Goal: Find specific page/section

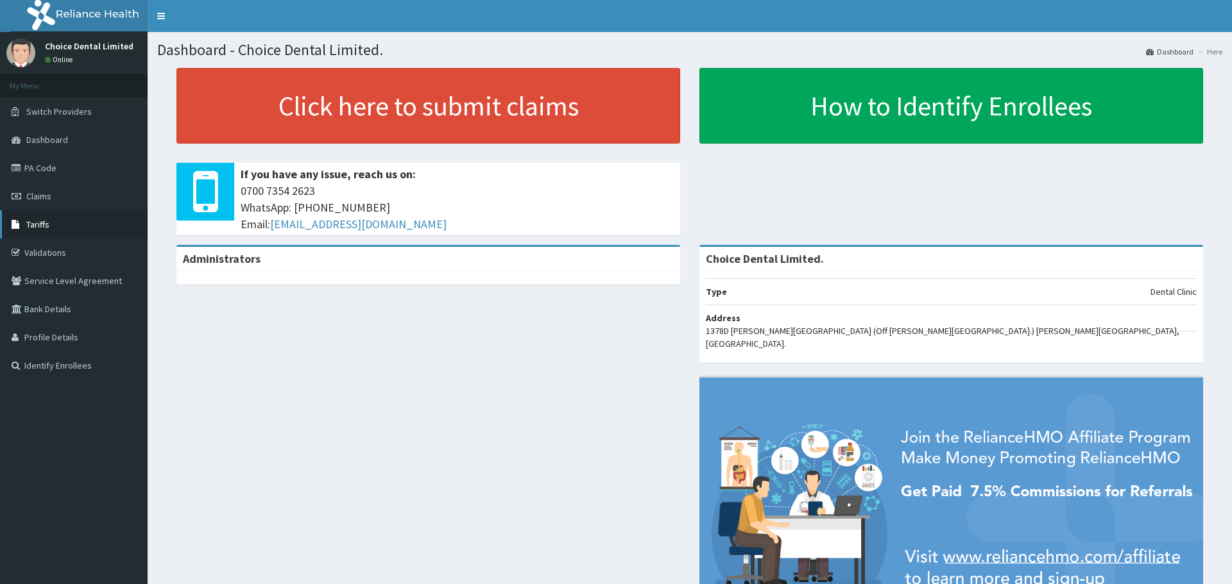
click at [47, 226] on span "Tariffs" at bounding box center [37, 225] width 23 height 12
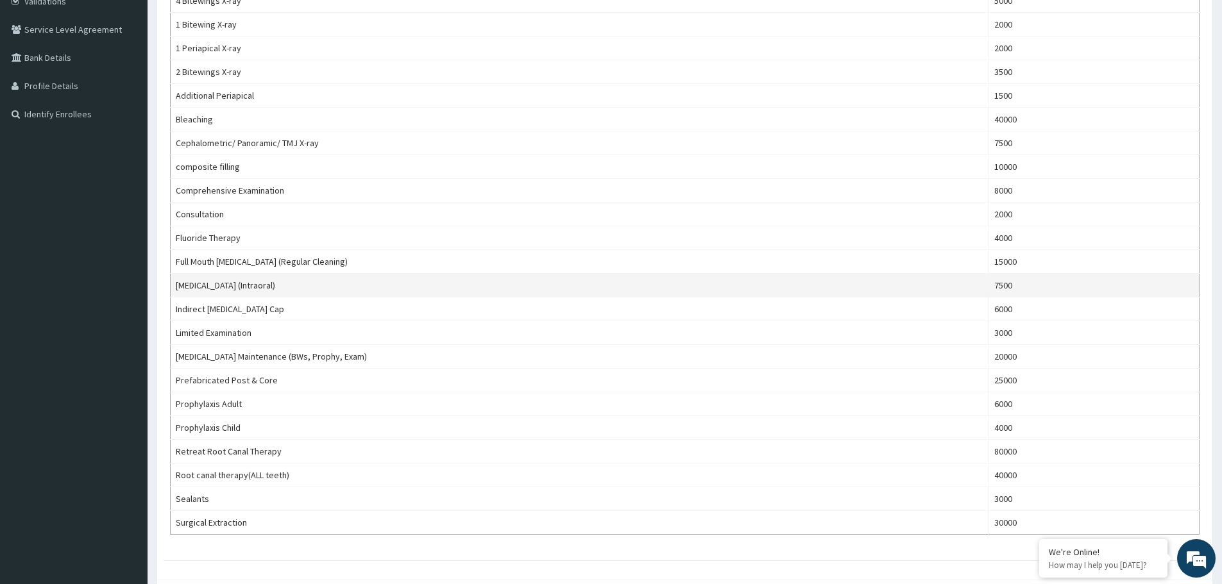
scroll to position [59, 0]
